Goal: Information Seeking & Learning: Learn about a topic

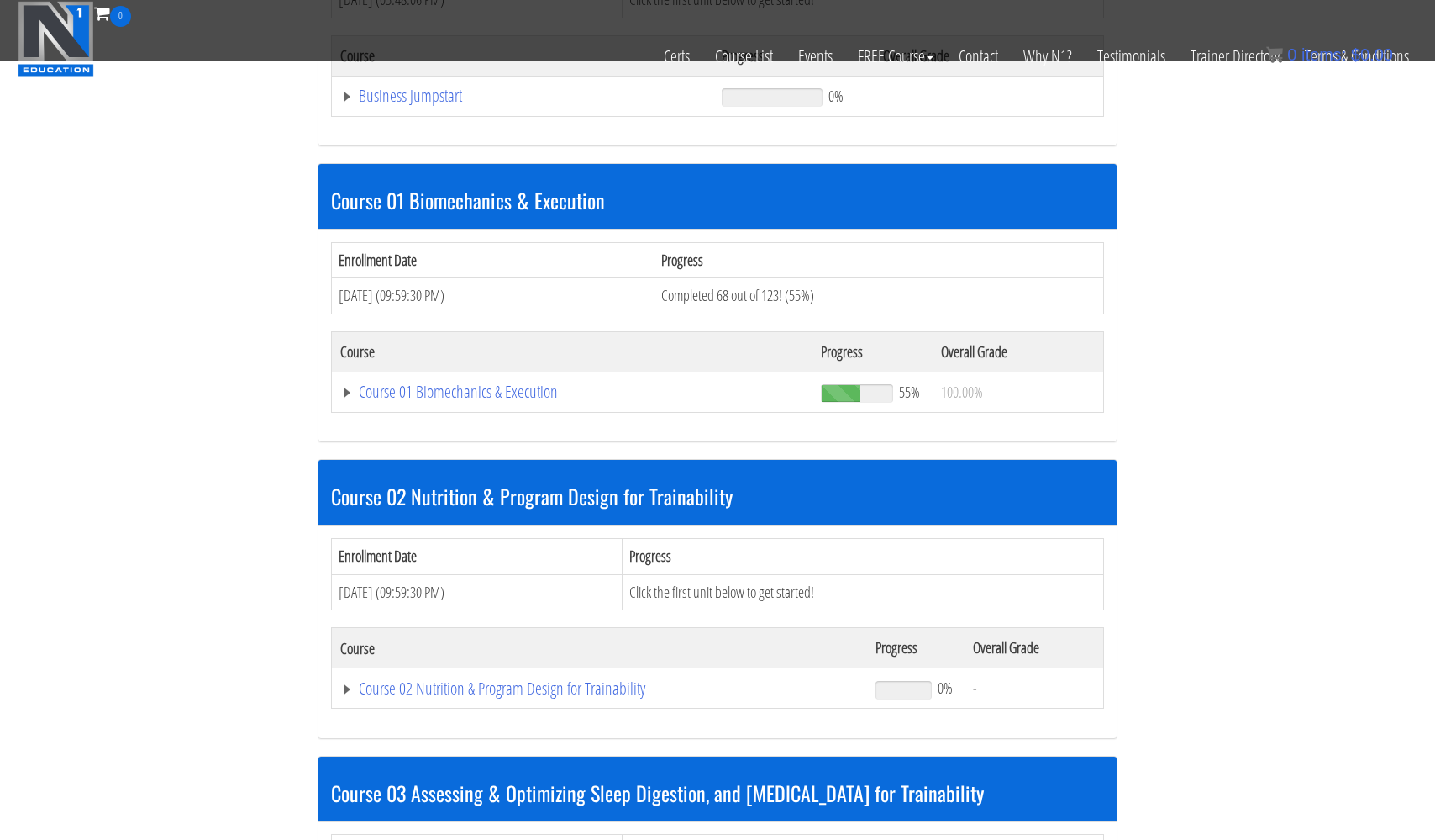
scroll to position [704, 0]
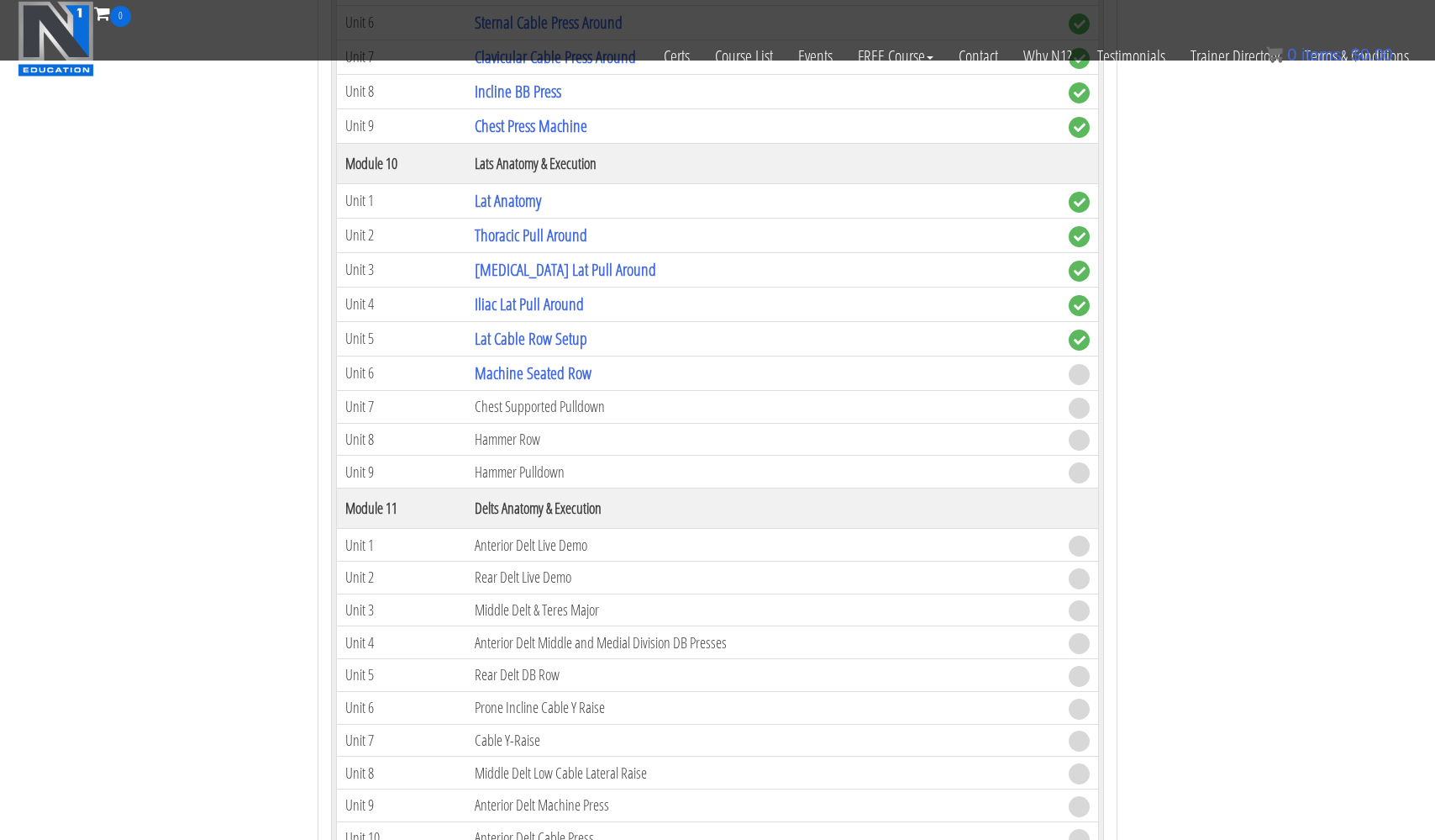
scroll to position [3488, 0]
click at [520, 366] on link "Machine Seated Row" at bounding box center [533, 370] width 117 height 23
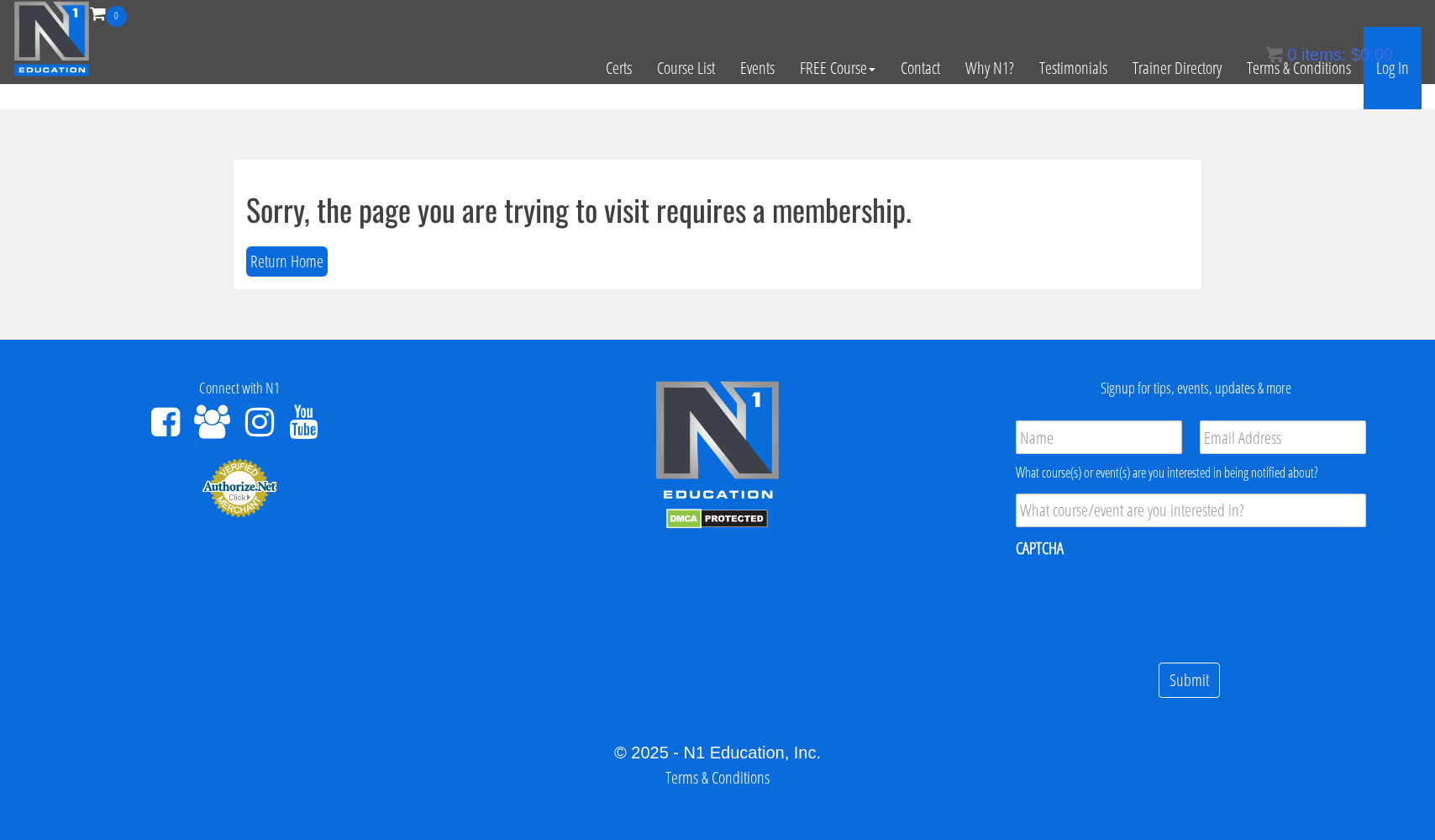
click at [1396, 68] on link "Log In" at bounding box center [1393, 68] width 58 height 83
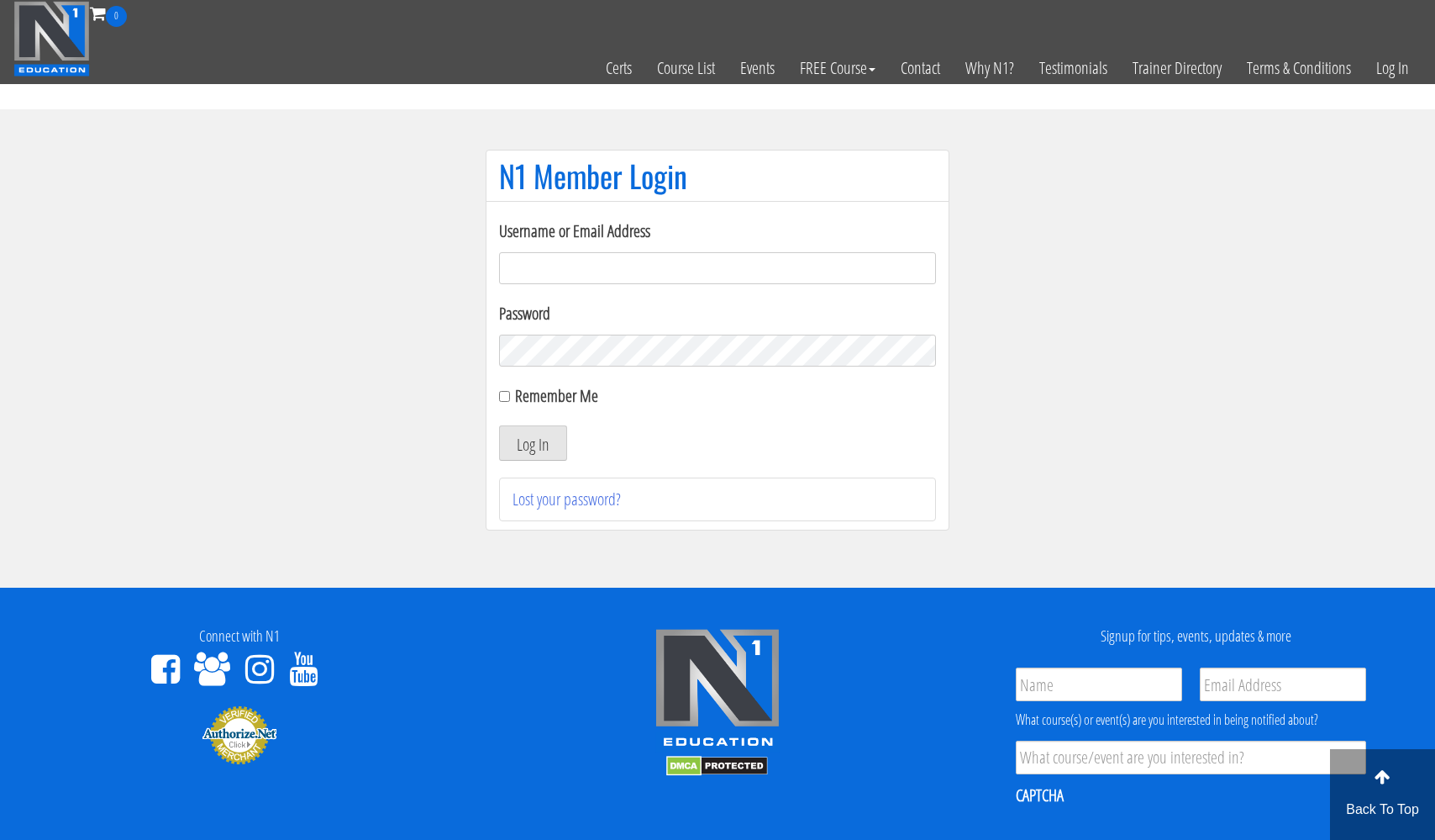
type input "usmcfit93@gmail.com"
click at [533, 443] on button "Log In" at bounding box center [534, 443] width 68 height 35
click at [531, 444] on button "Log In" at bounding box center [534, 443] width 68 height 35
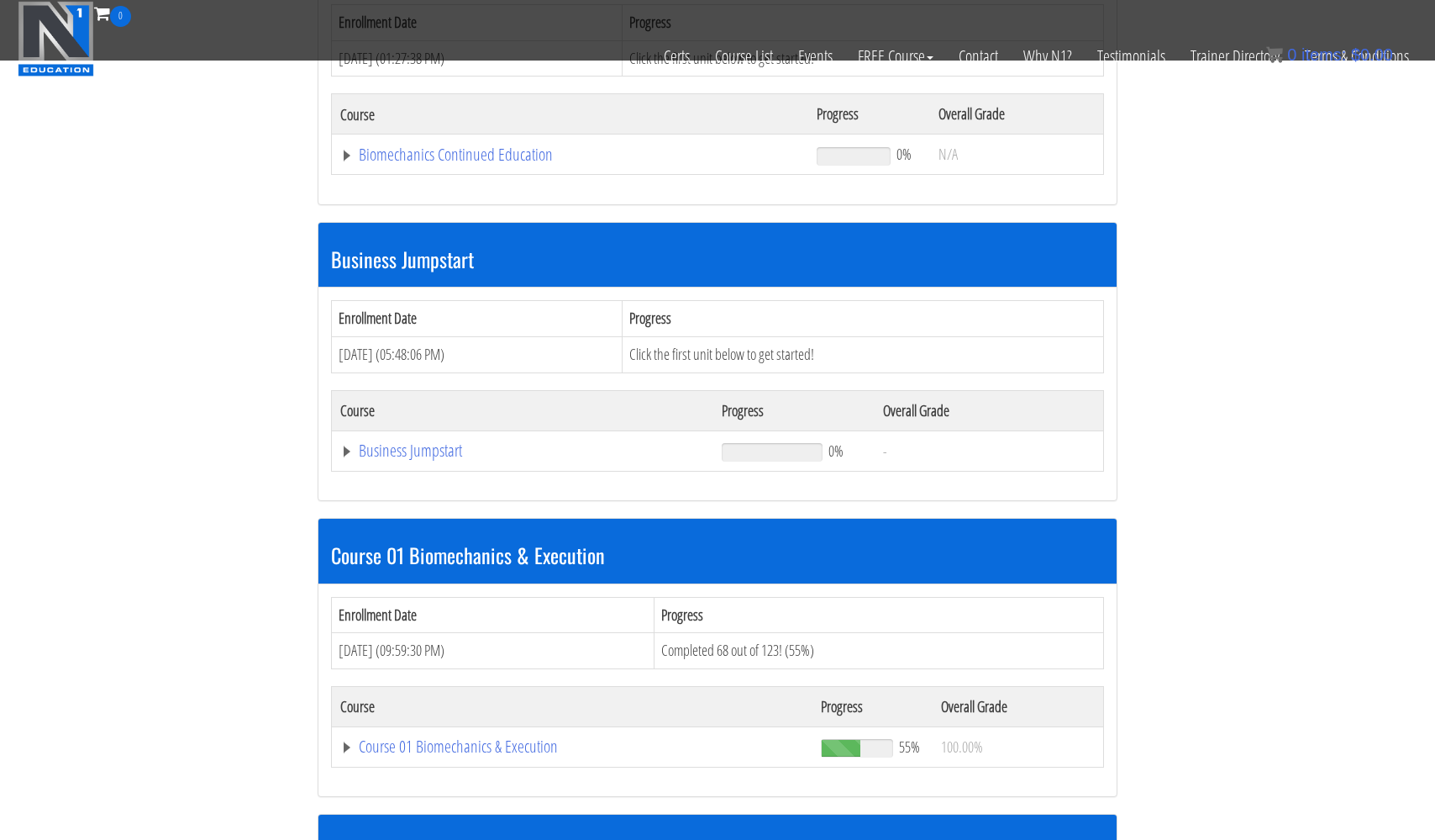
scroll to position [323, 0]
click at [418, 163] on link "Course 01 Biomechanics & Execution" at bounding box center [570, 154] width 460 height 17
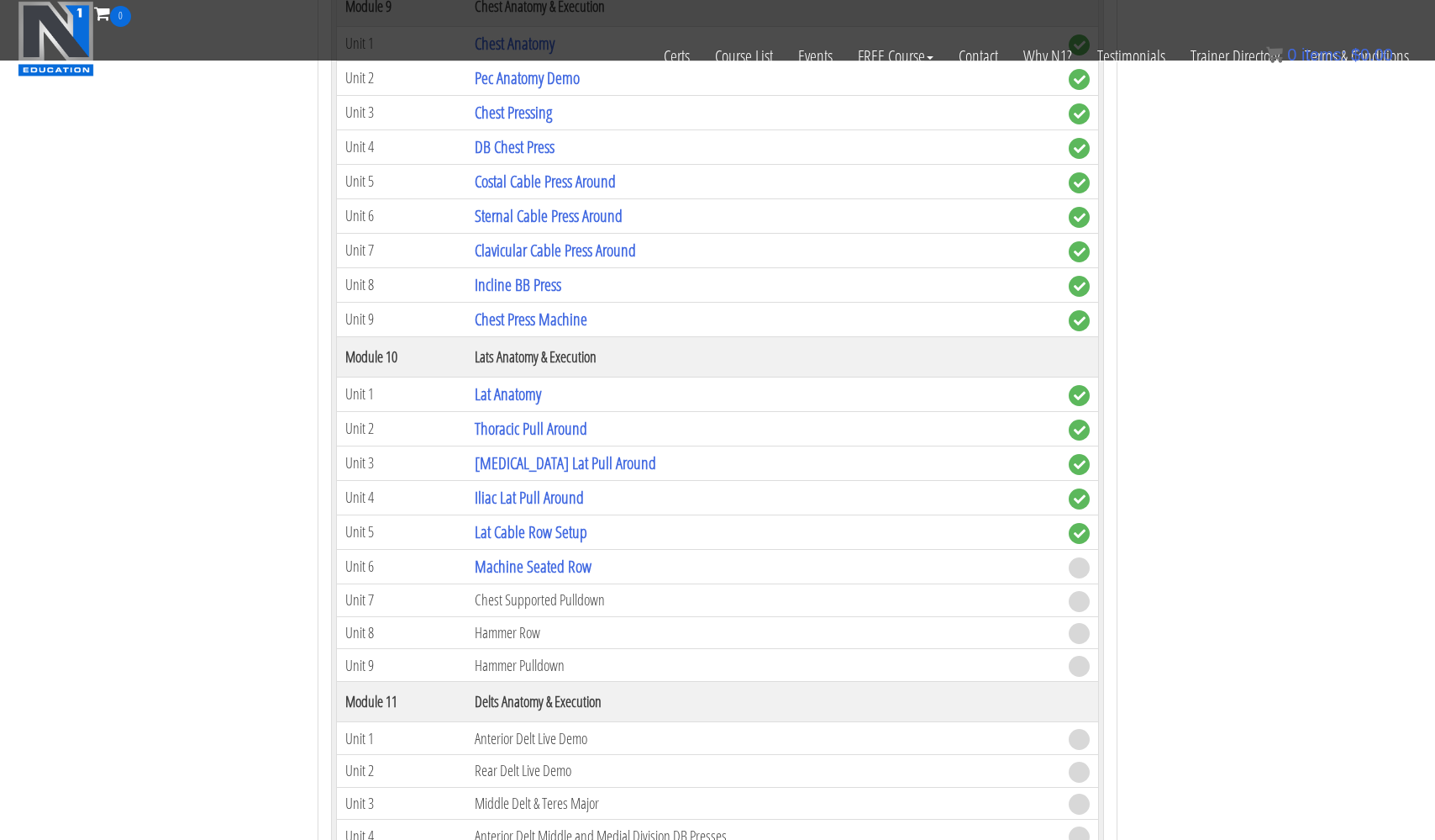
scroll to position [3332, 0]
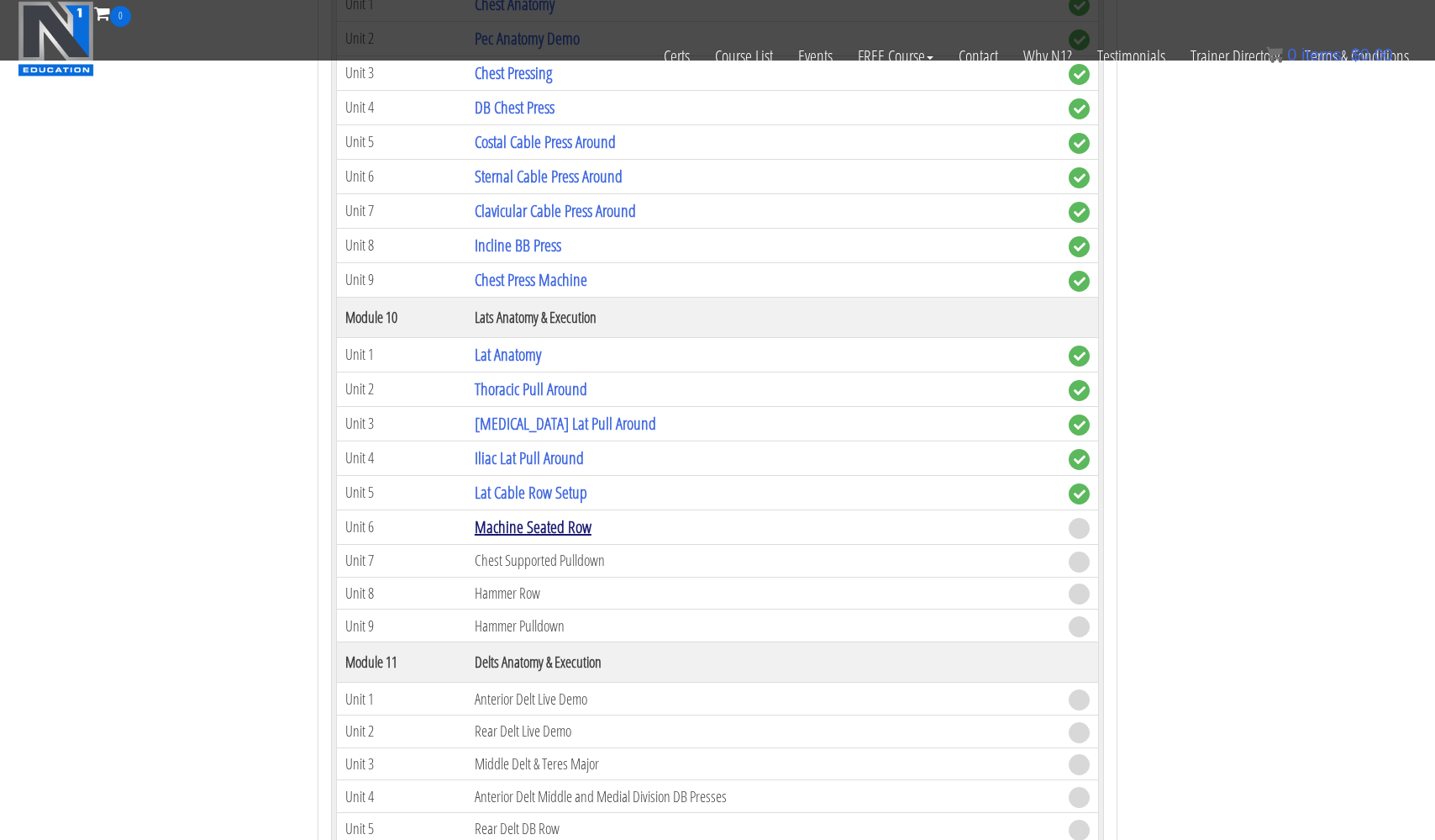
click at [502, 524] on link "Machine Seated Row" at bounding box center [533, 527] width 117 height 23
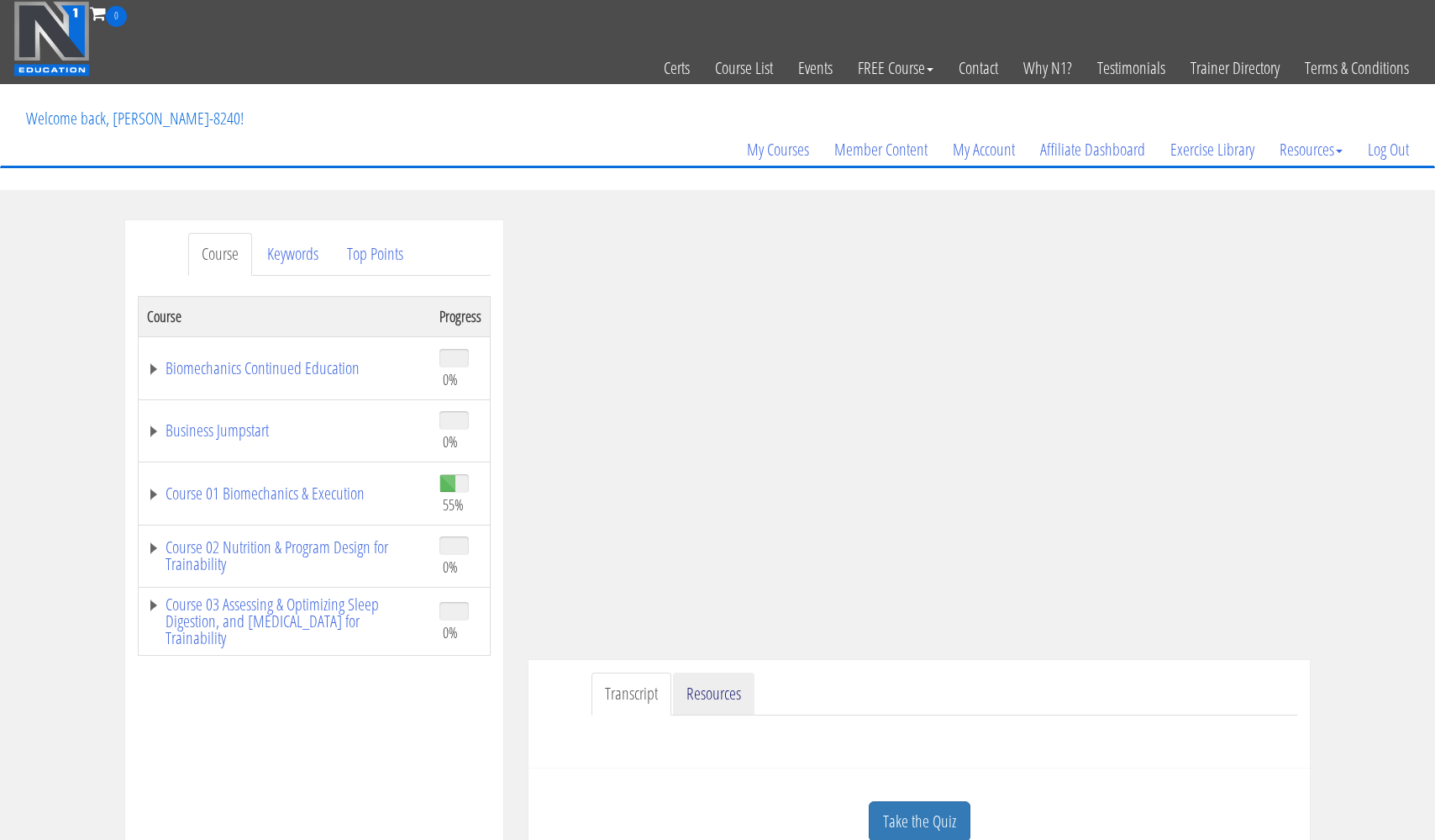
click at [702, 693] on link "Resources" at bounding box center [714, 693] width 82 height 43
click at [634, 693] on link "Transcript" at bounding box center [631, 693] width 80 height 43
click at [297, 248] on link "Keywords" at bounding box center [292, 254] width 78 height 43
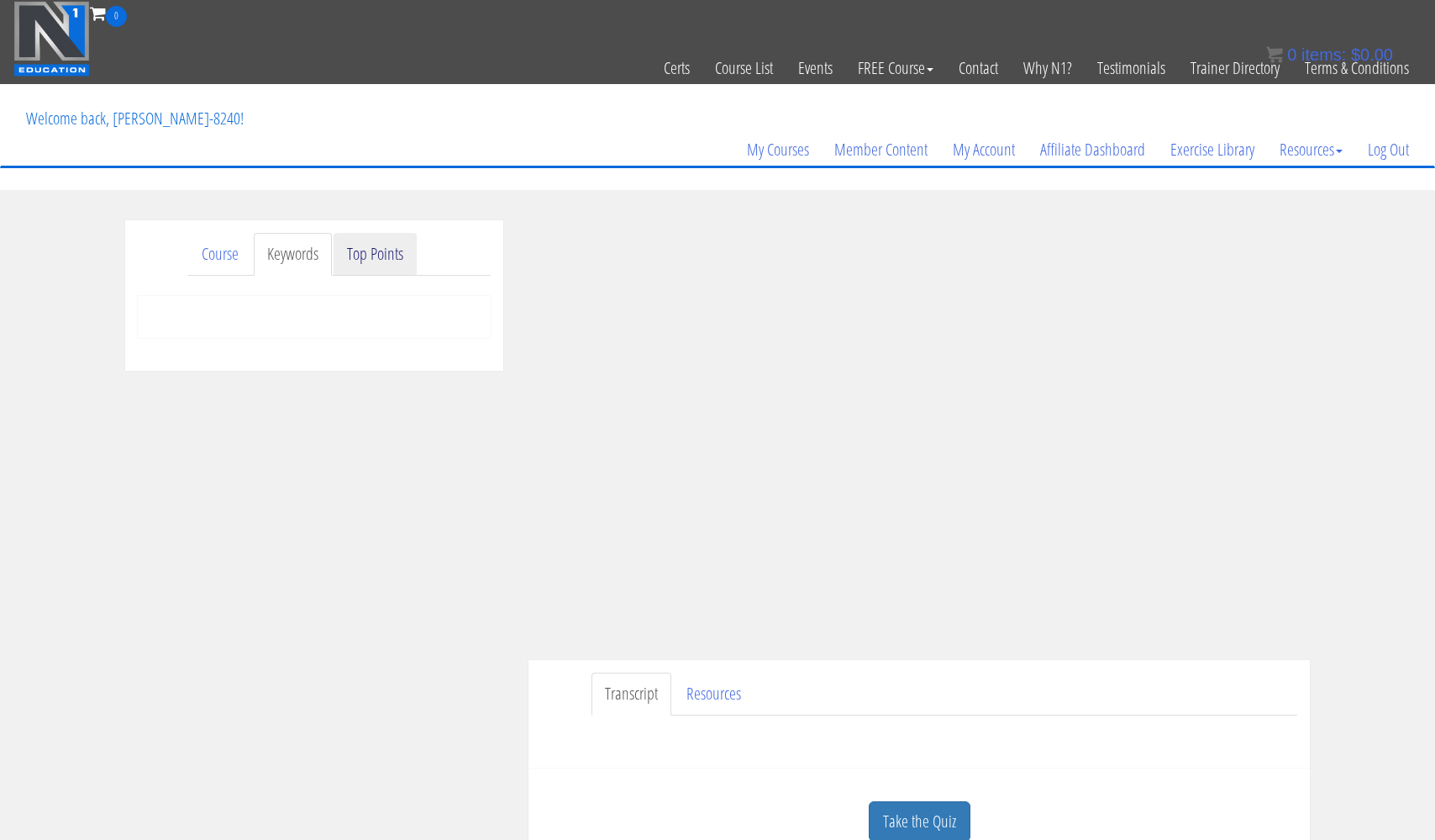
click at [366, 260] on link "Top Points" at bounding box center [375, 254] width 83 height 43
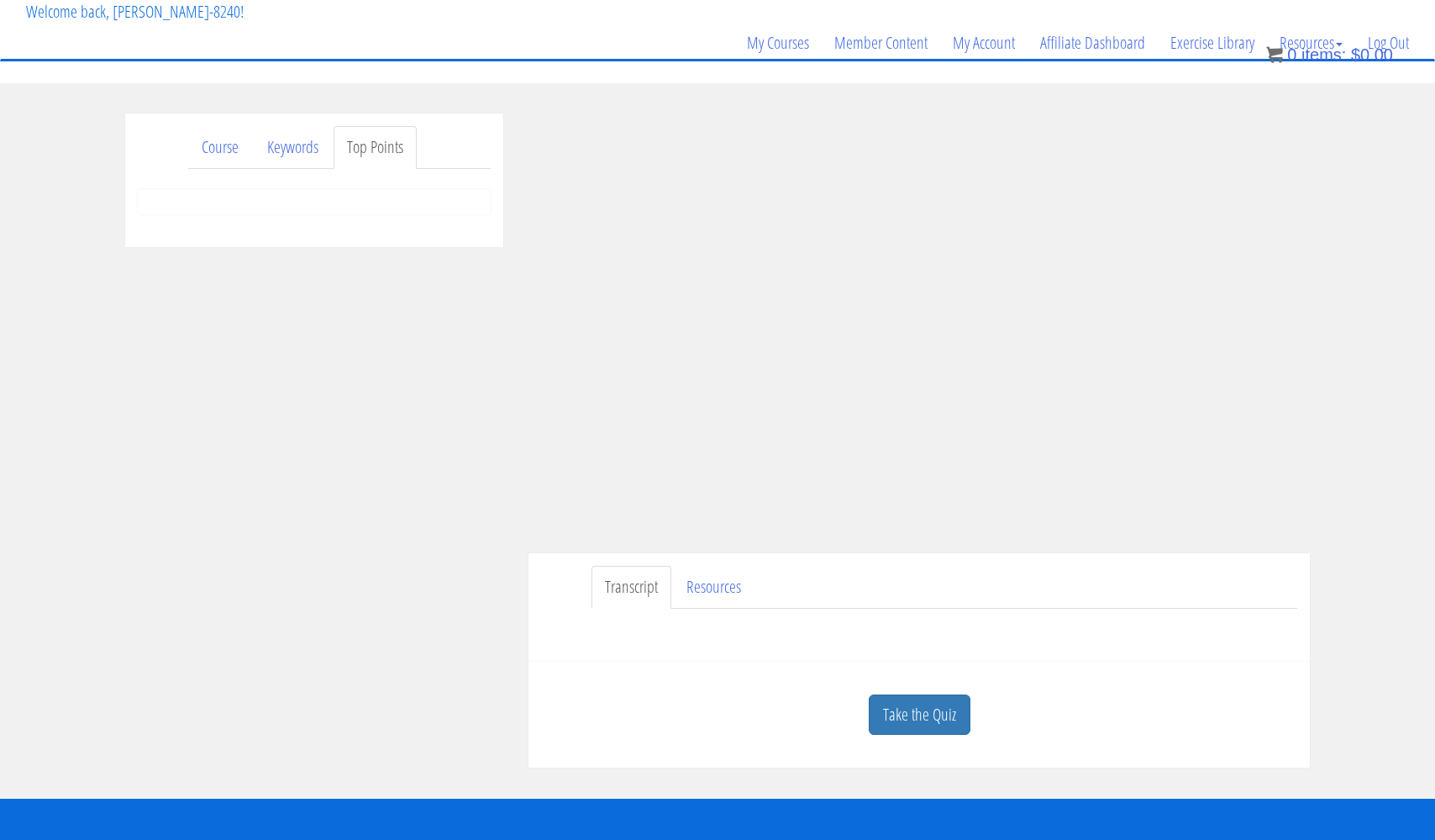
scroll to position [109, 0]
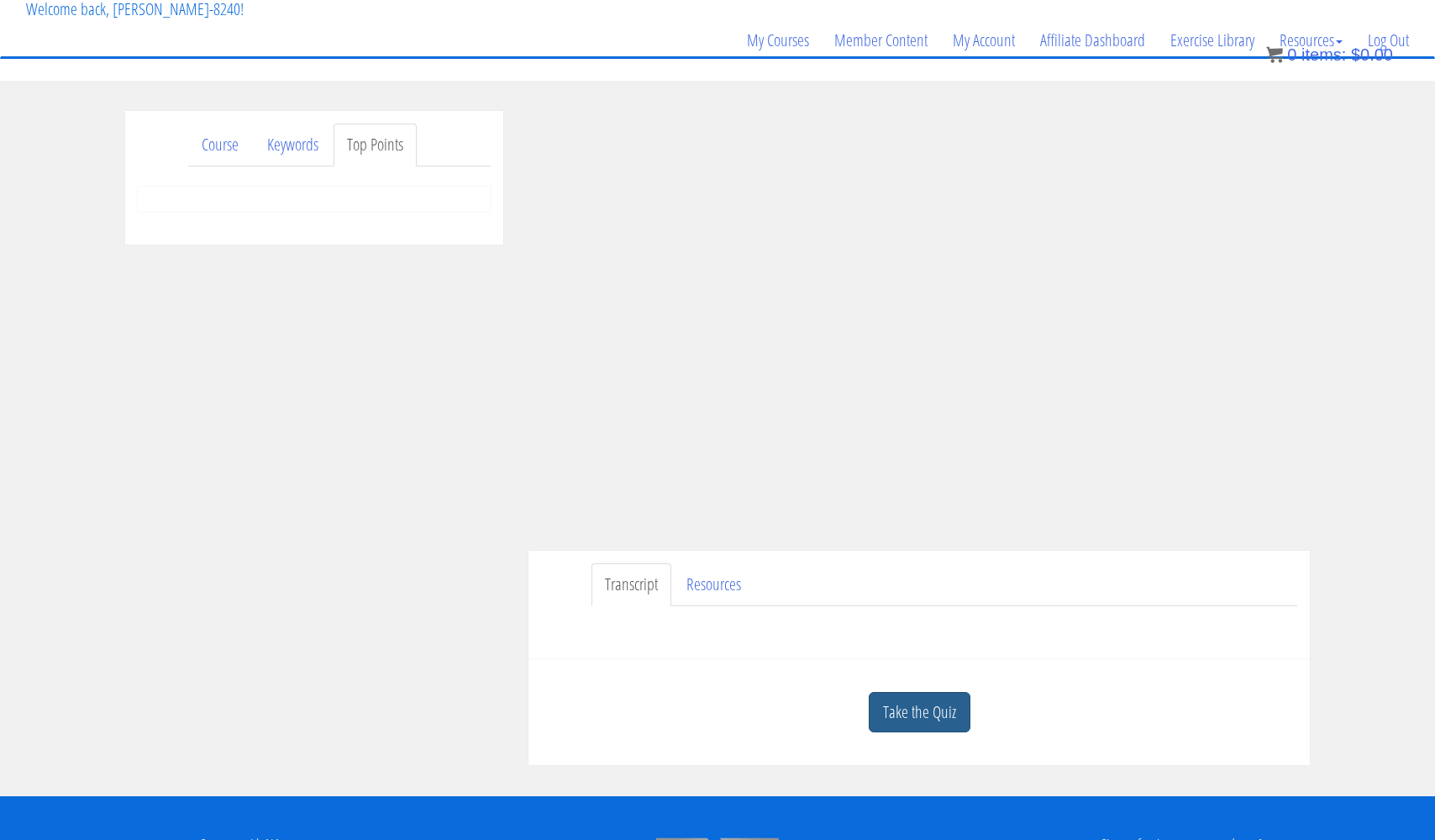
click at [919, 711] on link "Take the Quiz" at bounding box center [920, 712] width 102 height 41
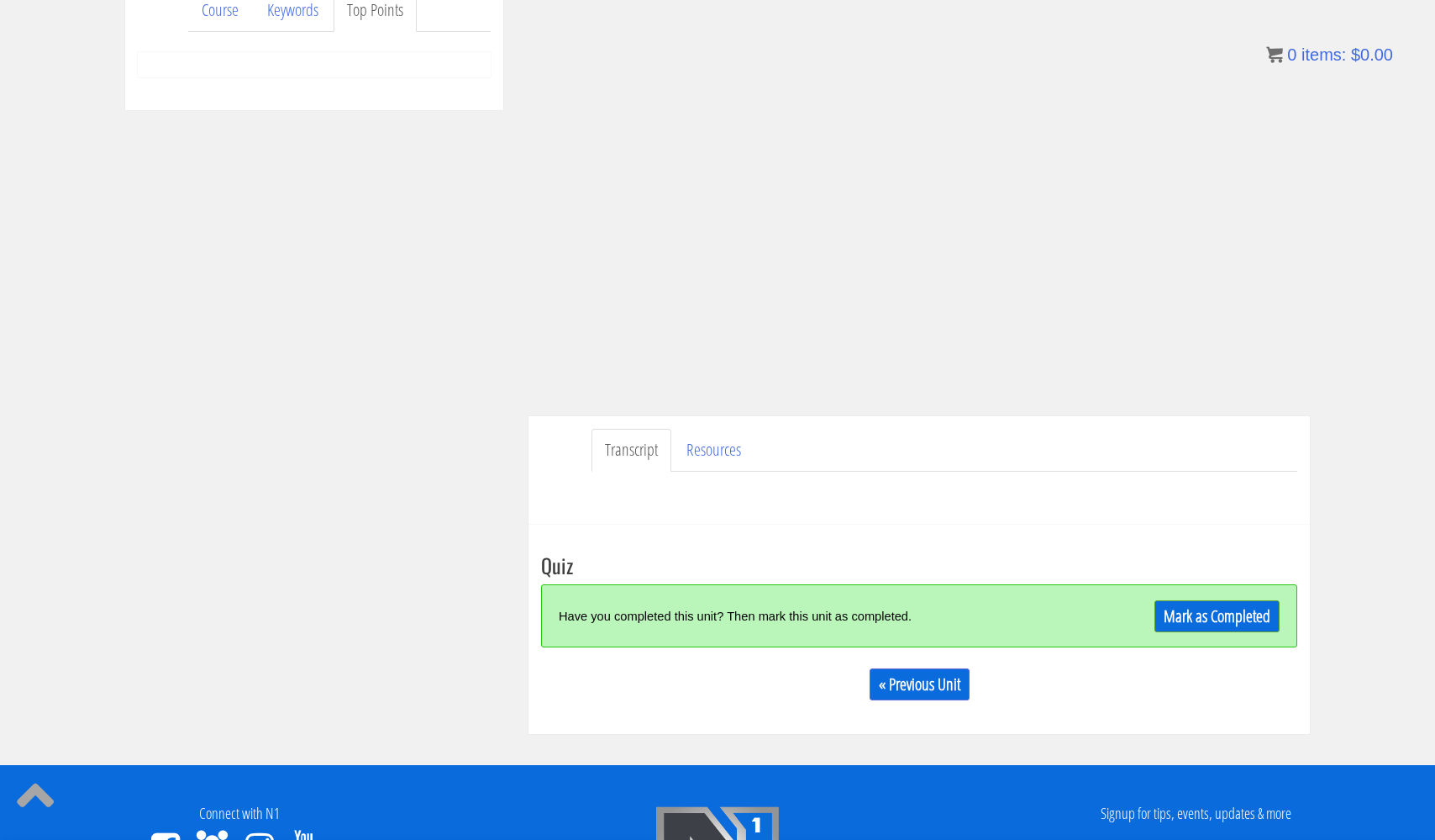
scroll to position [246, 0]
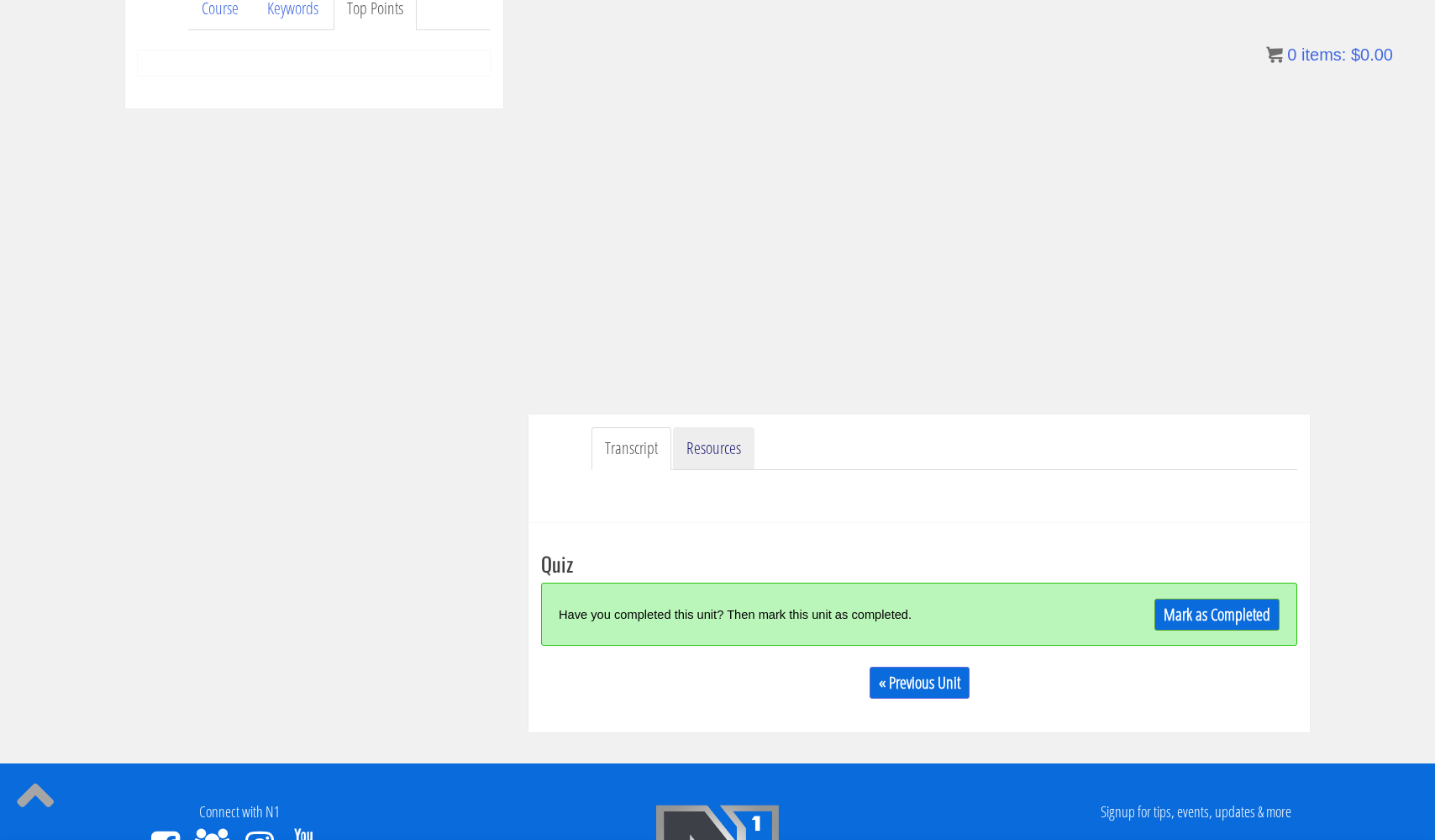
click at [710, 439] on link "Resources" at bounding box center [714, 448] width 82 height 43
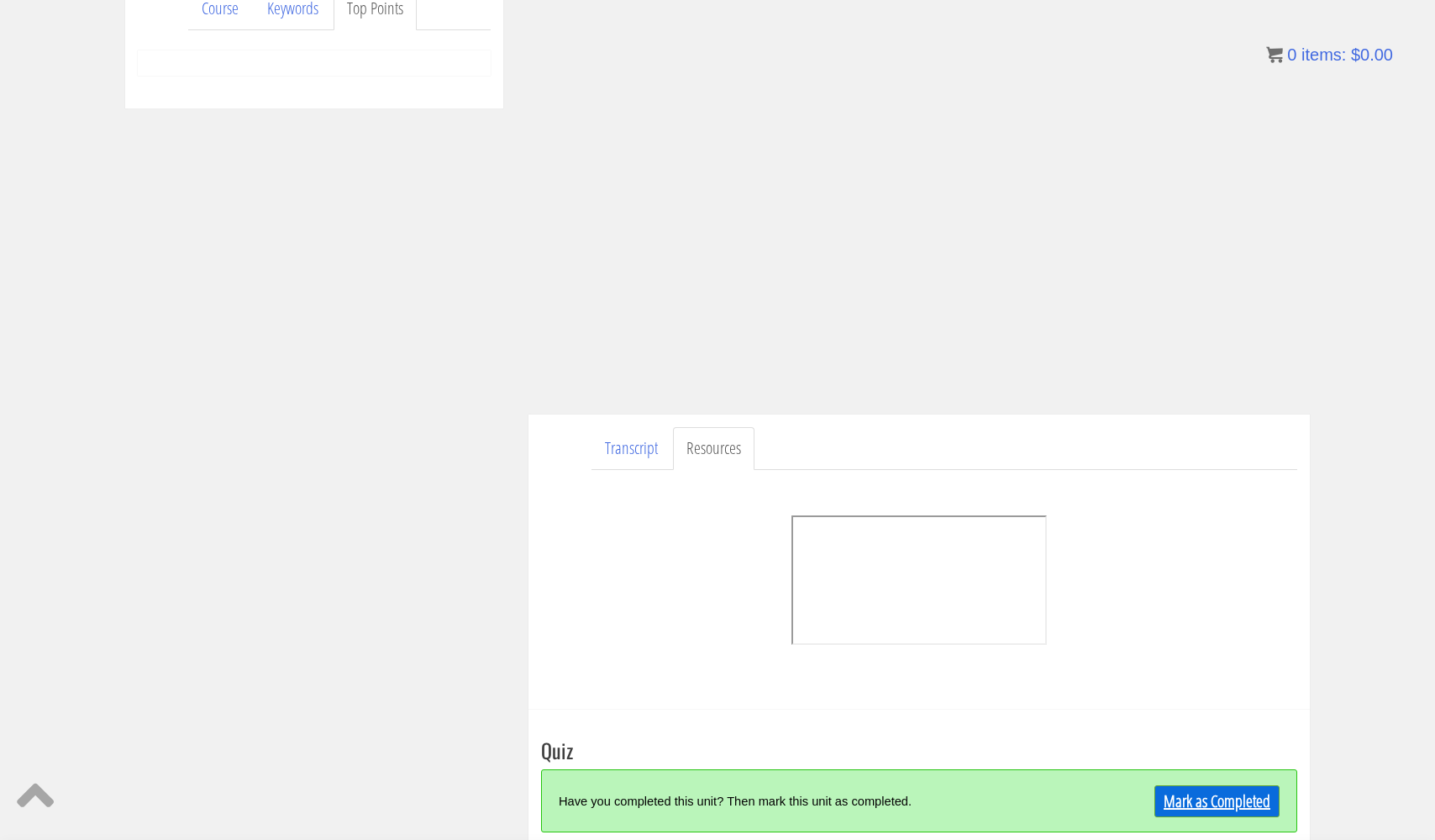
click at [1217, 792] on link "Mark as Completed" at bounding box center [1217, 801] width 126 height 32
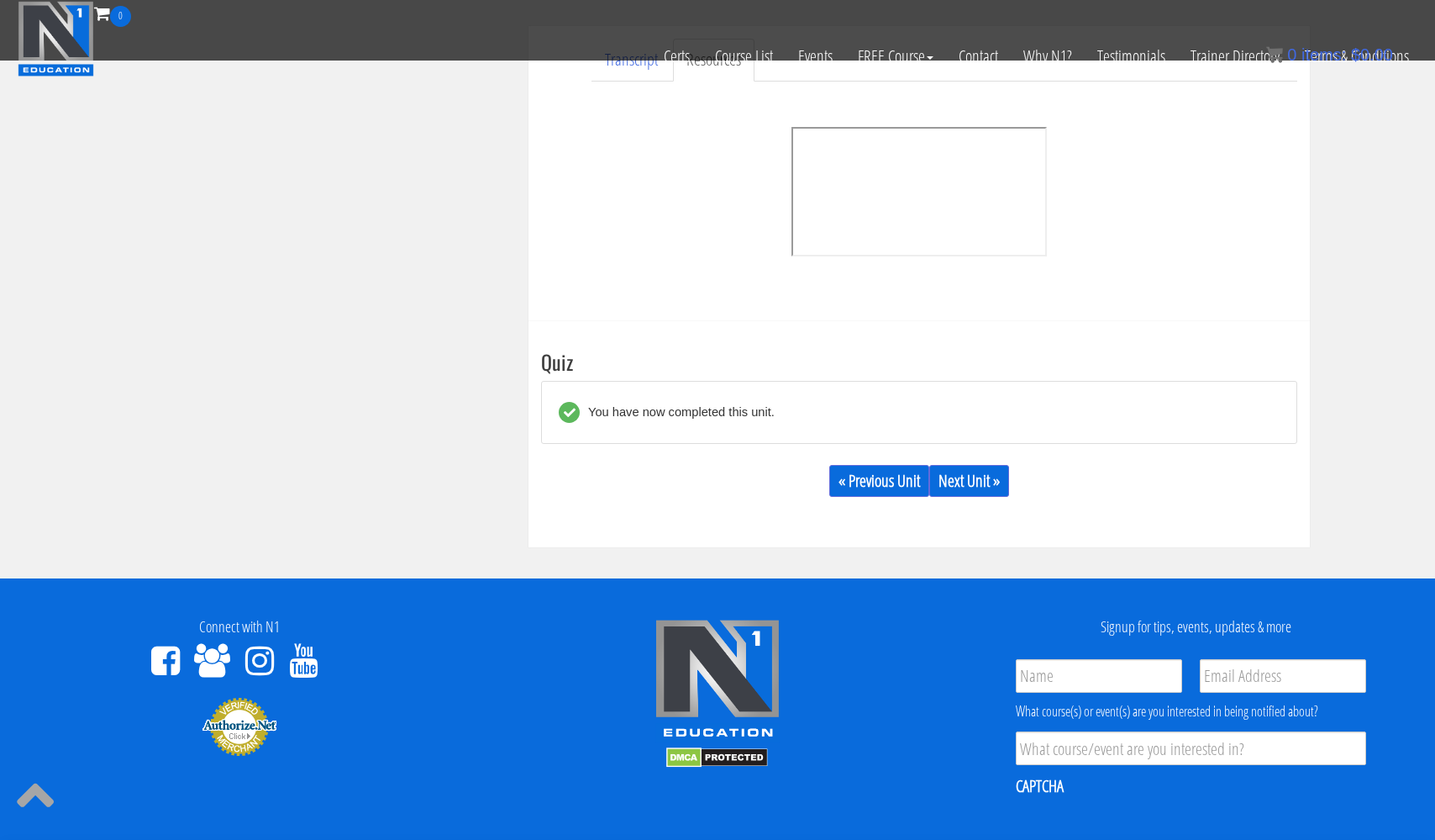
scroll to position [505, 0]
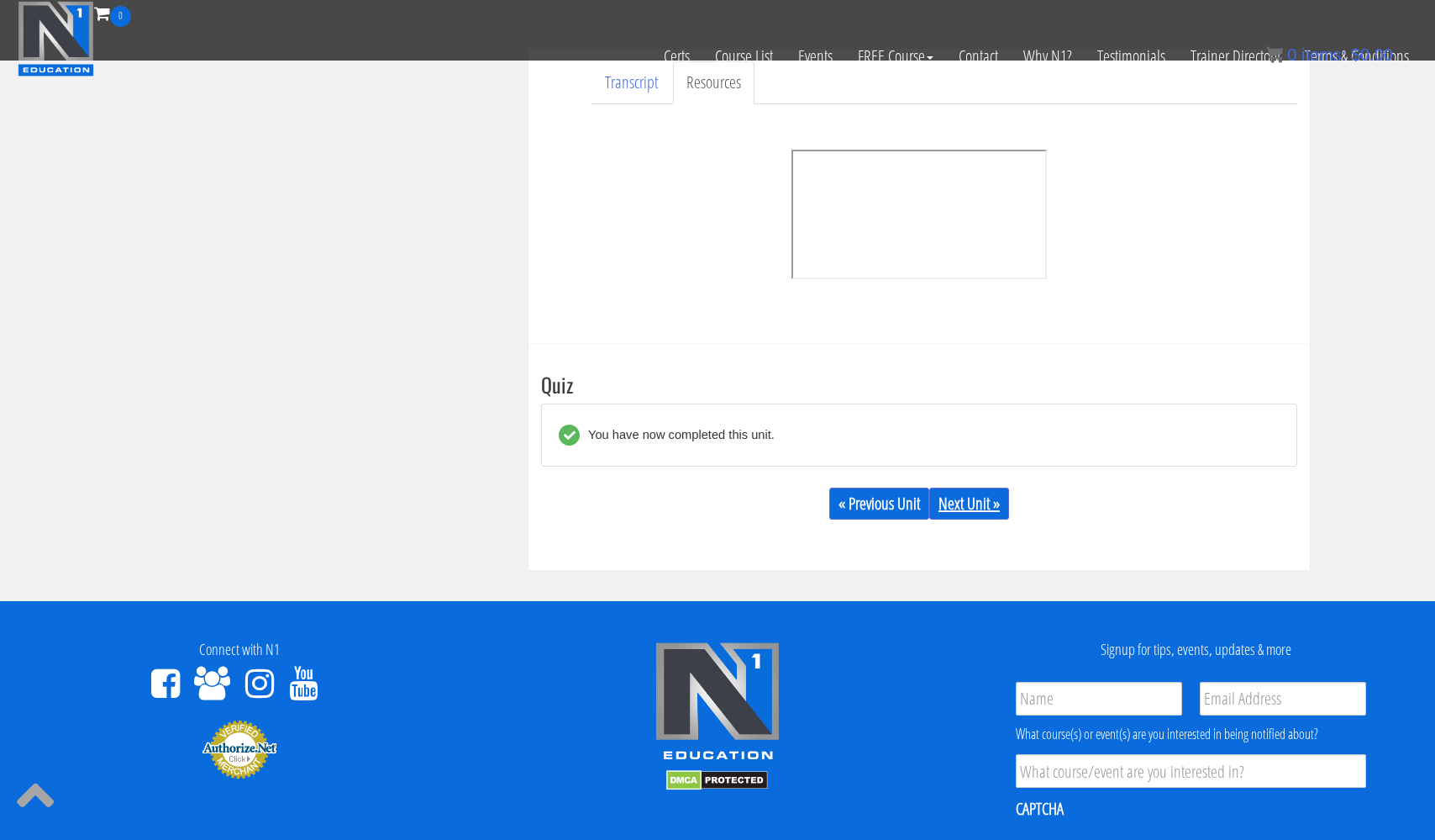
click at [982, 503] on link "Next Unit »" at bounding box center [969, 503] width 80 height 32
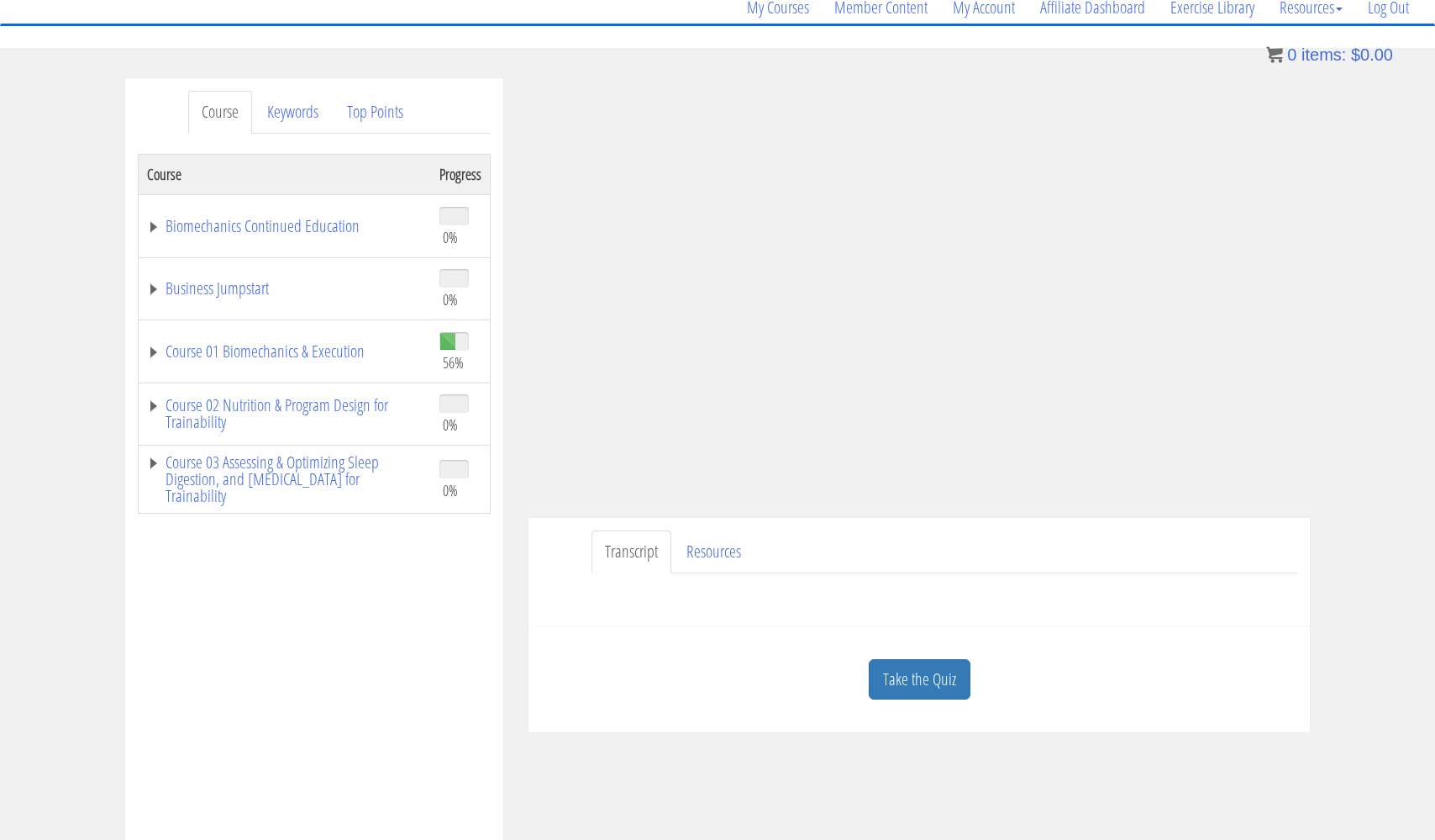
scroll to position [143, 0]
click at [305, 113] on link "Keywords" at bounding box center [292, 111] width 78 height 43
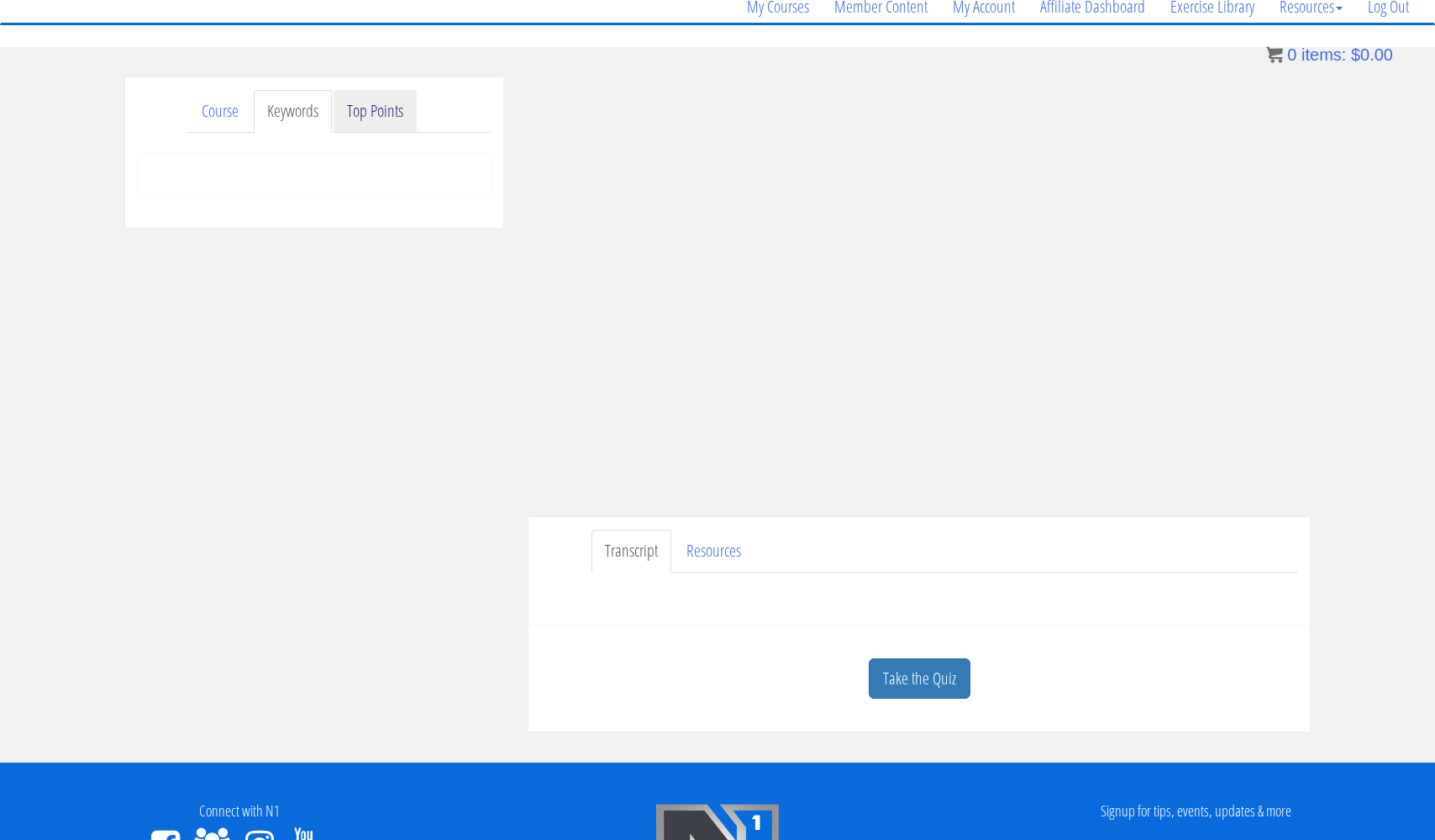
click at [370, 111] on link "Top Points" at bounding box center [375, 111] width 83 height 43
click at [932, 679] on link "Take the Quiz" at bounding box center [920, 678] width 102 height 41
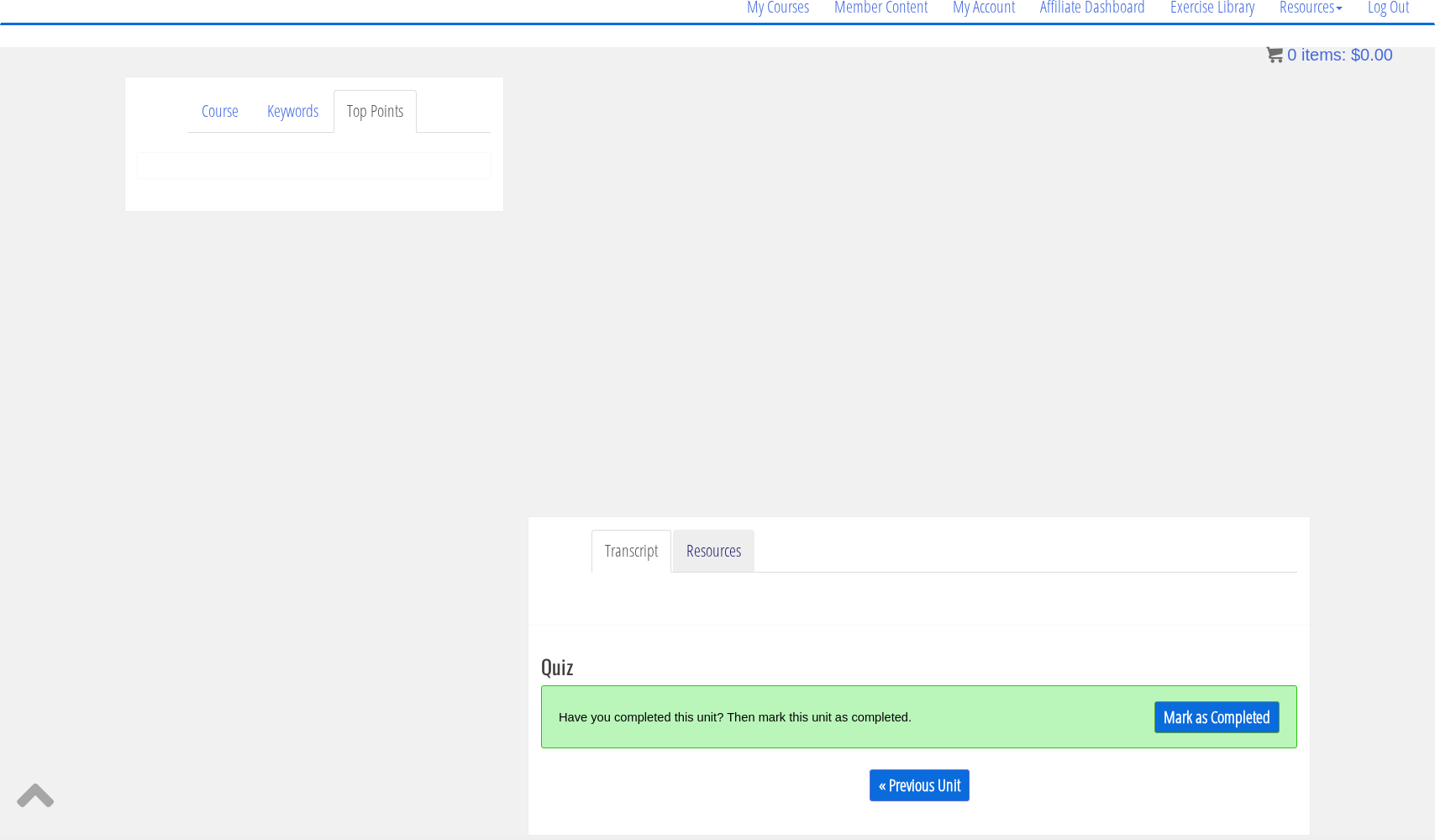
click at [722, 555] on link "Resources" at bounding box center [714, 550] width 82 height 43
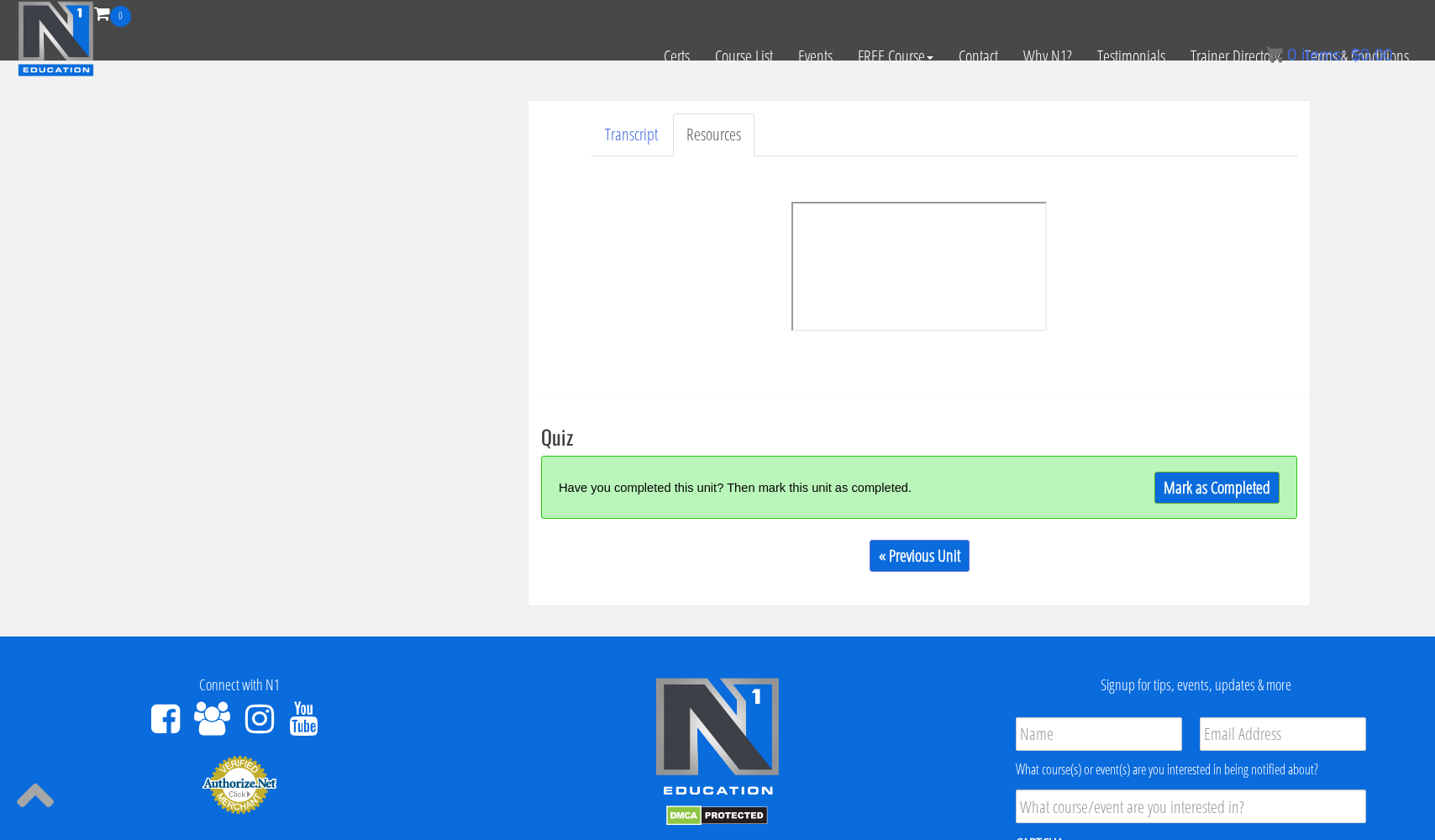
scroll to position [456, 0]
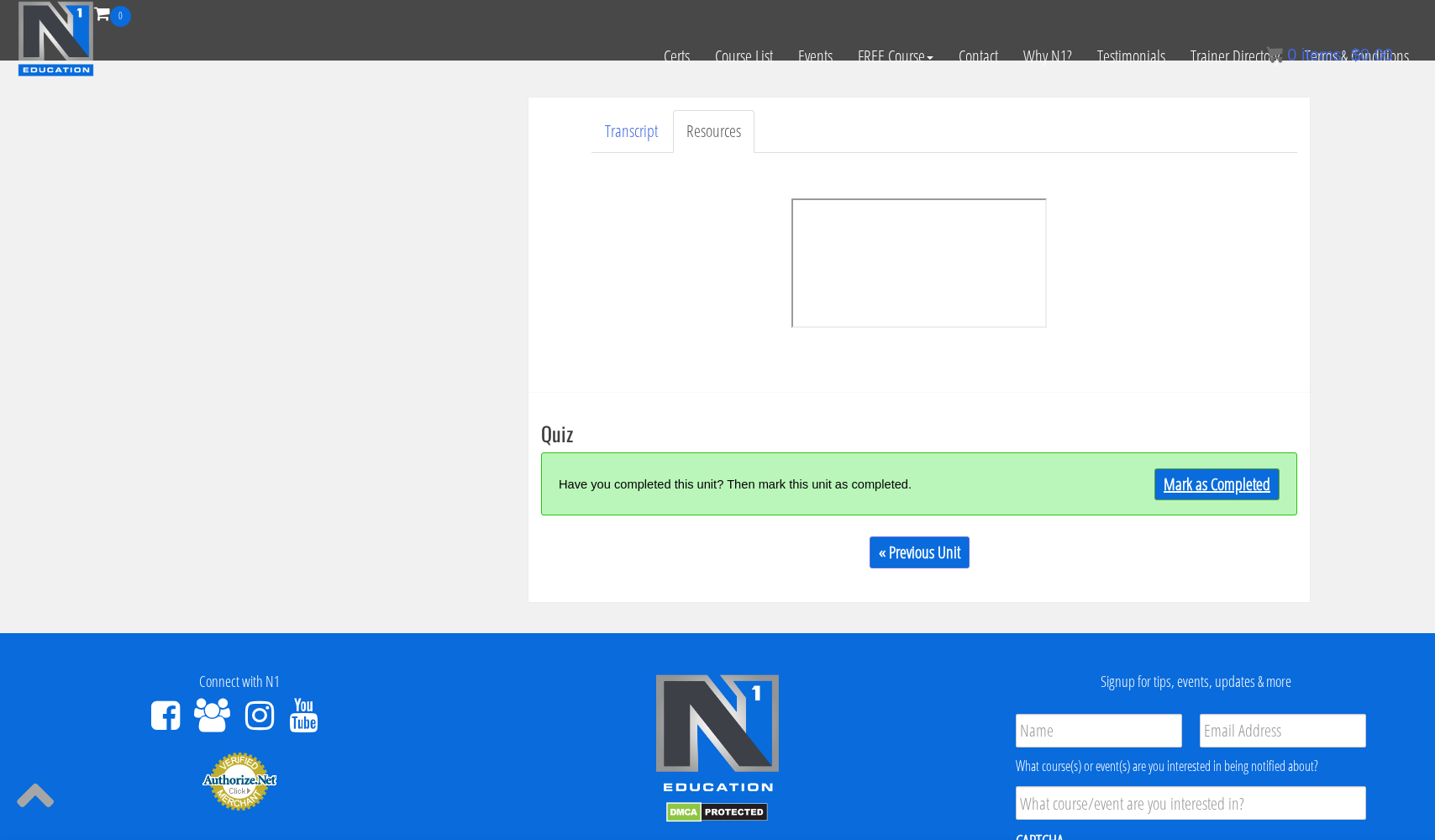
click at [1217, 492] on link "Mark as Completed" at bounding box center [1217, 484] width 126 height 32
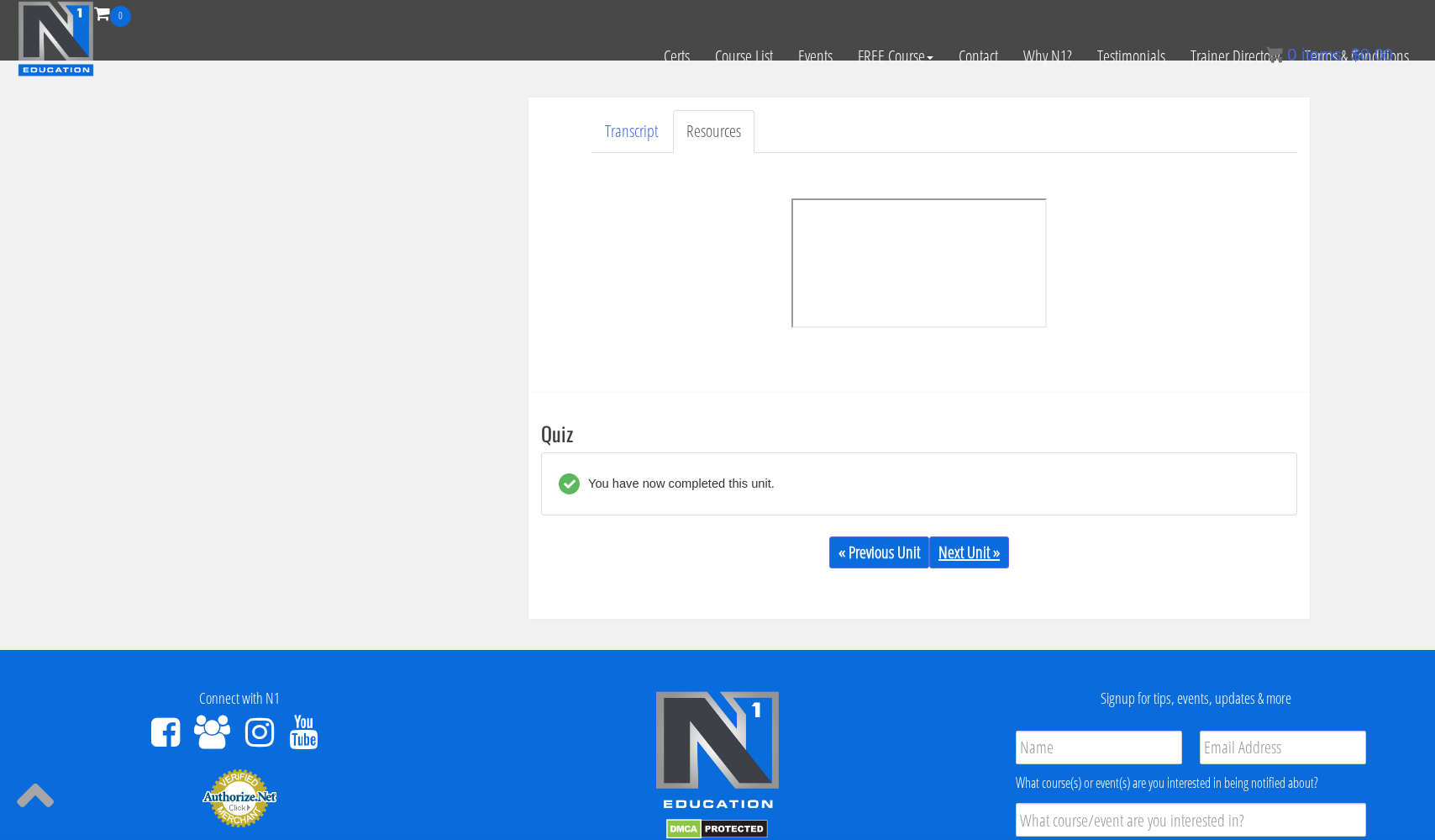
click at [958, 546] on link "Next Unit »" at bounding box center [969, 552] width 80 height 32
